Goal: Find contact information: Find contact information

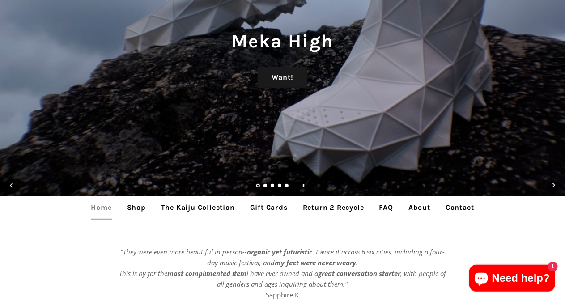
scroll to position [90, 0]
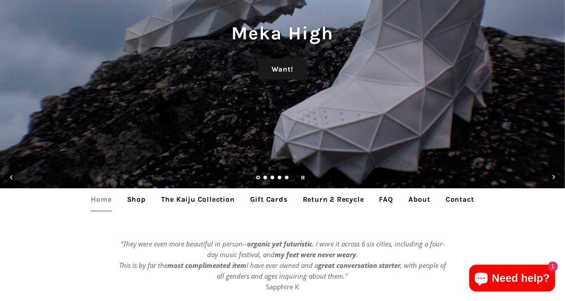
click at [148, 200] on link "Shop" at bounding box center [136, 199] width 32 height 22
click at [134, 204] on link "Shop" at bounding box center [136, 199] width 32 height 22
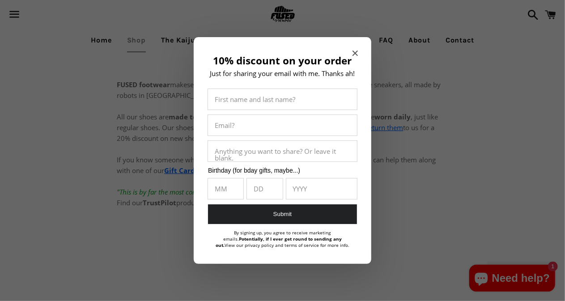
click at [357, 51] on icon "Close modal" at bounding box center [355, 53] width 5 height 5
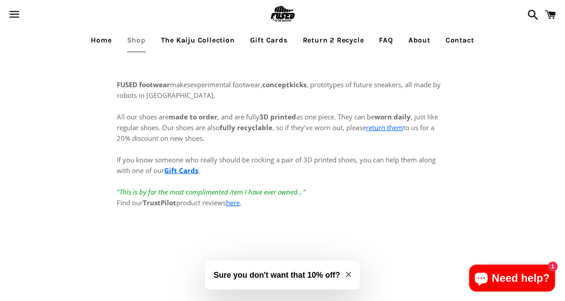
click at [99, 43] on link "Home" at bounding box center [101, 40] width 34 height 22
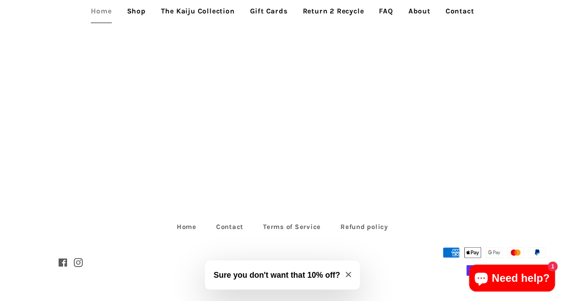
scroll to position [1810, 0]
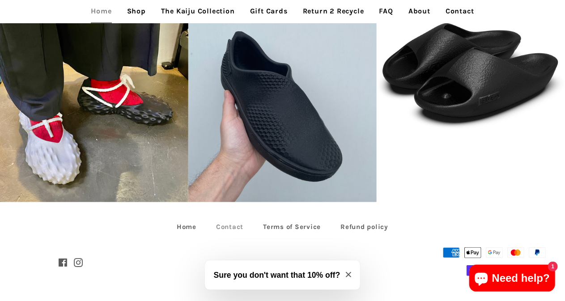
click at [240, 228] on link "Contact" at bounding box center [229, 227] width 45 height 14
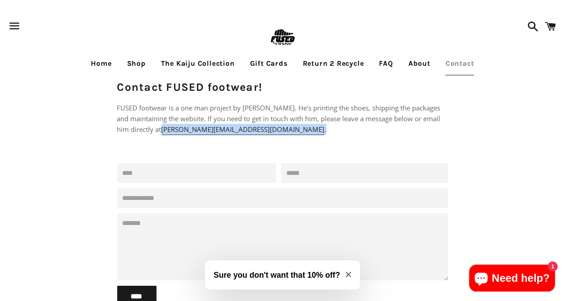
drag, startPoint x: 287, startPoint y: 129, endPoint x: 191, endPoint y: 133, distance: 96.3
click at [191, 133] on p "FUSED footwear is a one man project by Philippe Holthuizen. He's printing the s…" at bounding box center [282, 119] width 331 height 32
copy p "philippe@fusedfootwear.com ."
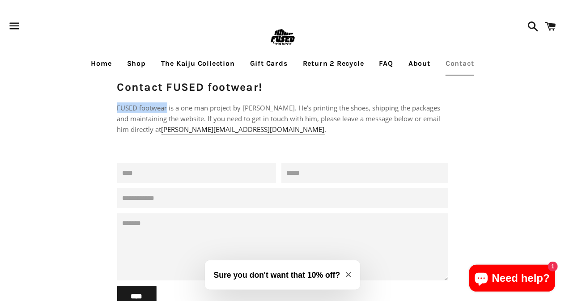
drag, startPoint x: 120, startPoint y: 107, endPoint x: 168, endPoint y: 108, distance: 48.4
click at [168, 108] on p "FUSED footwear is a one man project by Philippe Holthuizen. He's printing the s…" at bounding box center [282, 119] width 331 height 32
copy p "FUSED footwear"
click at [269, 152] on p at bounding box center [282, 149] width 331 height 11
drag, startPoint x: 246, startPoint y: 108, endPoint x: 304, endPoint y: 111, distance: 57.8
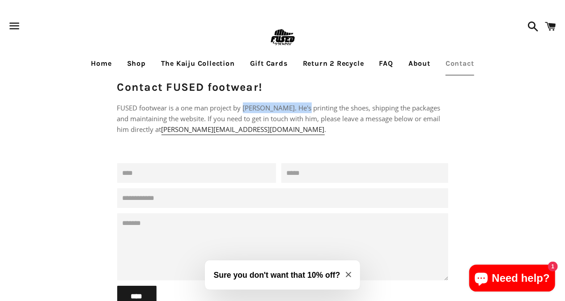
click at [304, 111] on p "FUSED footwear is a one man project by Philippe Holthuizen. He's printing the s…" at bounding box center [282, 119] width 331 height 32
copy p "Philippe Holthuizen"
click at [90, 65] on link "Home" at bounding box center [101, 63] width 34 height 22
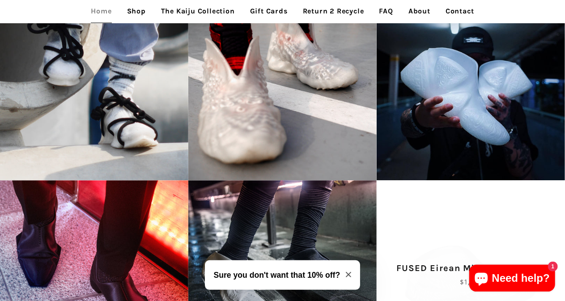
scroll to position [1184, 0]
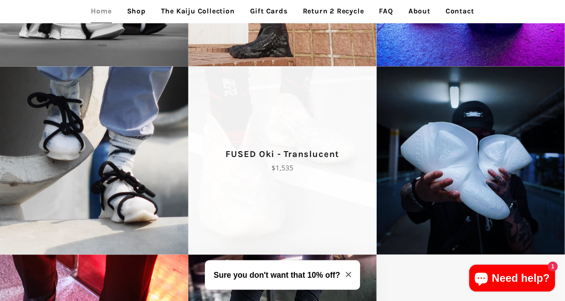
click at [295, 111] on span "FUSED Oki - Translucent Regular price $1,535" at bounding box center [282, 160] width 188 height 188
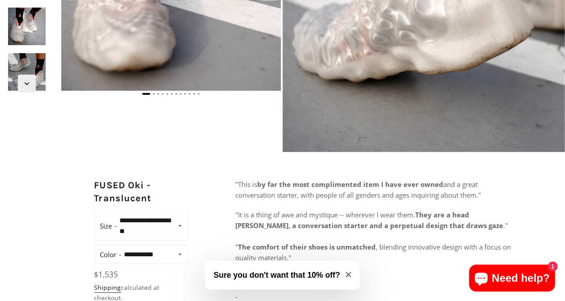
scroll to position [313, 0]
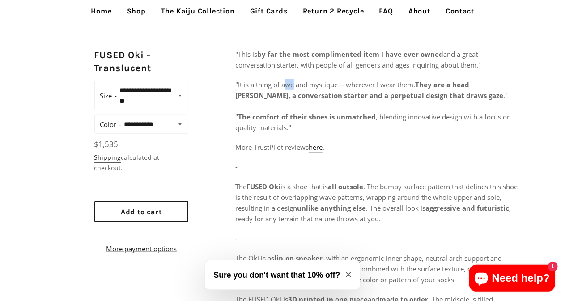
drag, startPoint x: 284, startPoint y: 82, endPoint x: 293, endPoint y: 83, distance: 9.0
click at [293, 83] on span ""It is a thing of awe and mystique -- wherever I wear them." at bounding box center [325, 84] width 180 height 9
click at [284, 83] on span ""It is a thing of awe and mystique -- wherever I wear them." at bounding box center [325, 84] width 180 height 9
drag, startPoint x: 284, startPoint y: 83, endPoint x: 294, endPoint y: 85, distance: 10.5
click at [294, 85] on span ""It is a thing of awe and mystique -- wherever I wear them." at bounding box center [325, 84] width 180 height 9
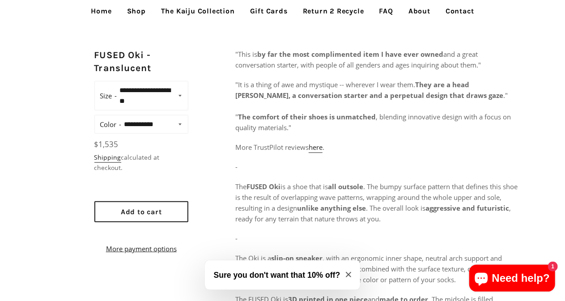
click at [261, 133] on div ""This is by far the most complimented item I have ever owned and a great conver…" at bounding box center [376, 286] width 283 height 475
drag, startPoint x: 311, startPoint y: 86, endPoint x: 338, endPoint y: 89, distance: 27.4
click at [338, 89] on span ""It is a thing of awe and mystique -- wherever I wear them." at bounding box center [325, 84] width 180 height 9
click at [315, 129] on p ""It is a thing of awe and mystique -- wherever I wear them. They are a head tur…" at bounding box center [376, 106] width 283 height 54
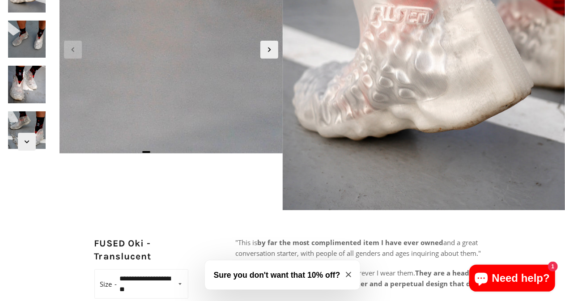
scroll to position [0, 0]
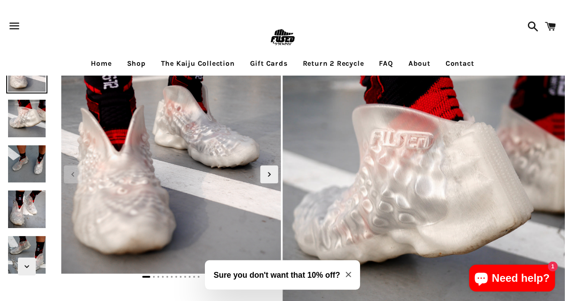
click at [106, 64] on link "Home" at bounding box center [101, 63] width 34 height 22
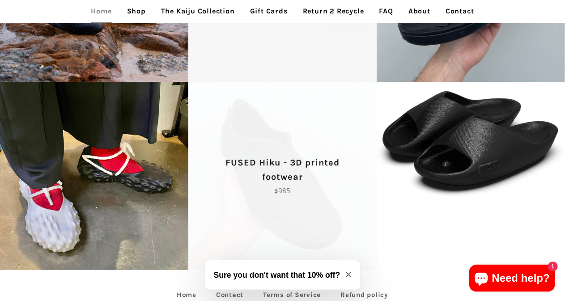
scroll to position [1810, 0]
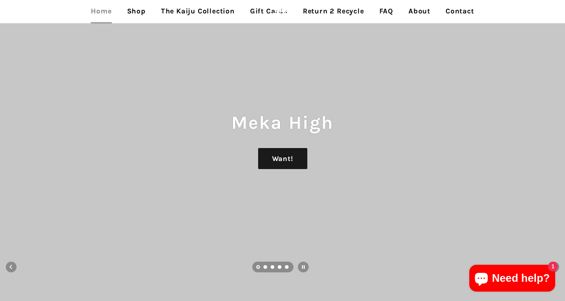
scroll to position [1810, 0]
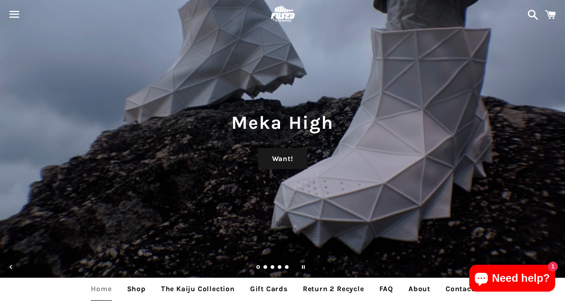
scroll to position [90, 0]
